Goal: Find specific page/section: Find specific page/section

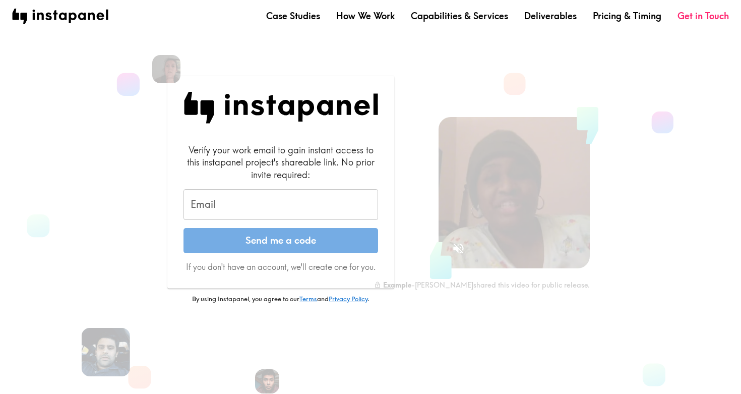
click at [215, 196] on input "Email" at bounding box center [280, 204] width 195 height 31
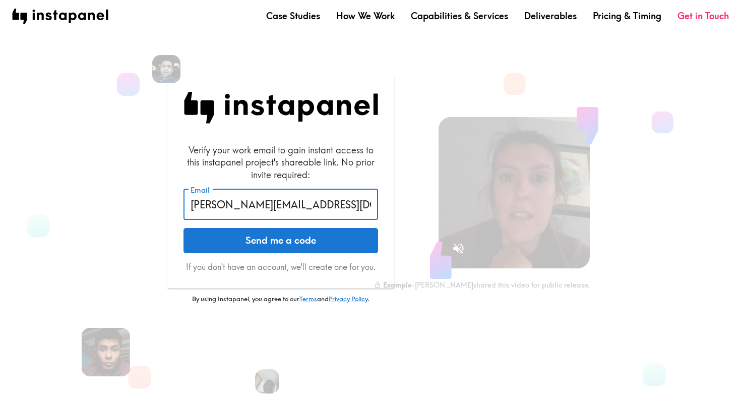
type input "[PERSON_NAME][EMAIL_ADDRESS][DOMAIN_NAME]"
click at [252, 250] on button "Send me a code" at bounding box center [280, 240] width 195 height 25
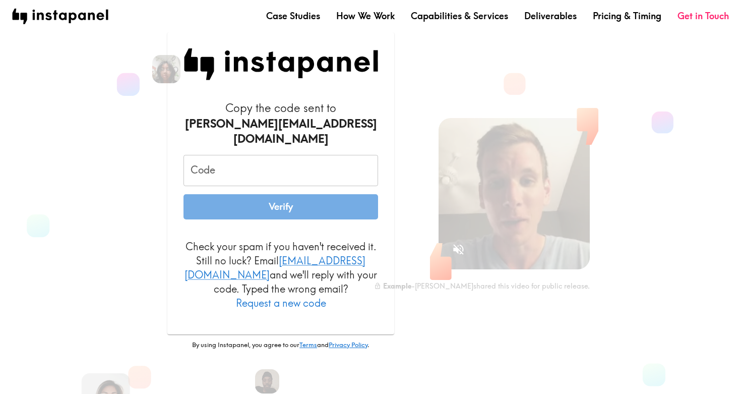
click at [249, 163] on input "Code" at bounding box center [280, 170] width 195 height 31
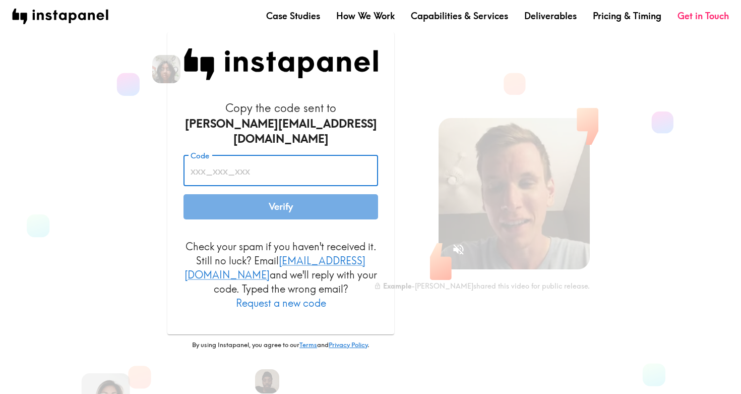
paste input "EFM_yAD_uUi"
type input "EFM_yAD_uUi"
click at [262, 198] on button "Verify" at bounding box center [280, 206] width 195 height 25
